Goal: Check status

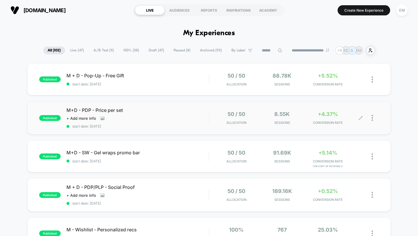
click at [321, 112] on span "+4.37%" at bounding box center [328, 114] width 20 height 6
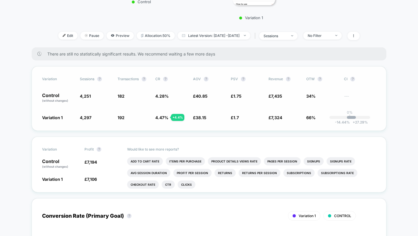
scroll to position [161, 0]
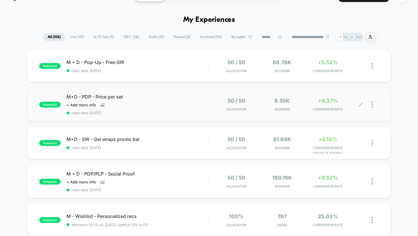
scroll to position [23, 0]
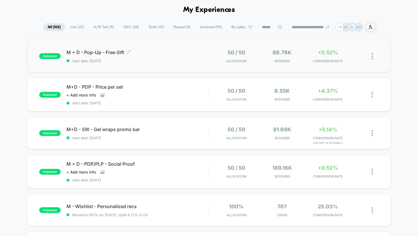
click at [183, 55] on div "M + D - Pop-Up - Free Gift Click to edit experience details Click to edit exper…" at bounding box center [138, 56] width 143 height 14
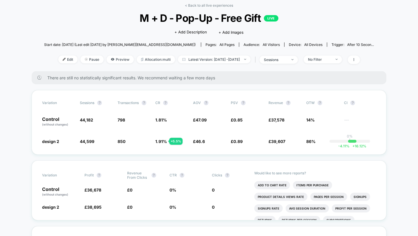
scroll to position [28, 0]
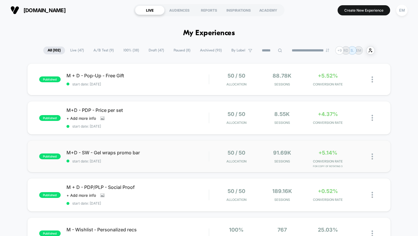
click at [125, 148] on div "published M+D - SW - Gel wraps promo bar start date: 31/07/2025 50 / 50 Allocat…" at bounding box center [209, 156] width 364 height 32
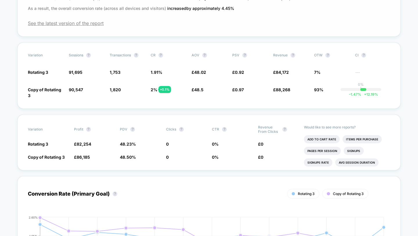
scroll to position [172, 0]
